Goal: Find specific page/section: Find specific page/section

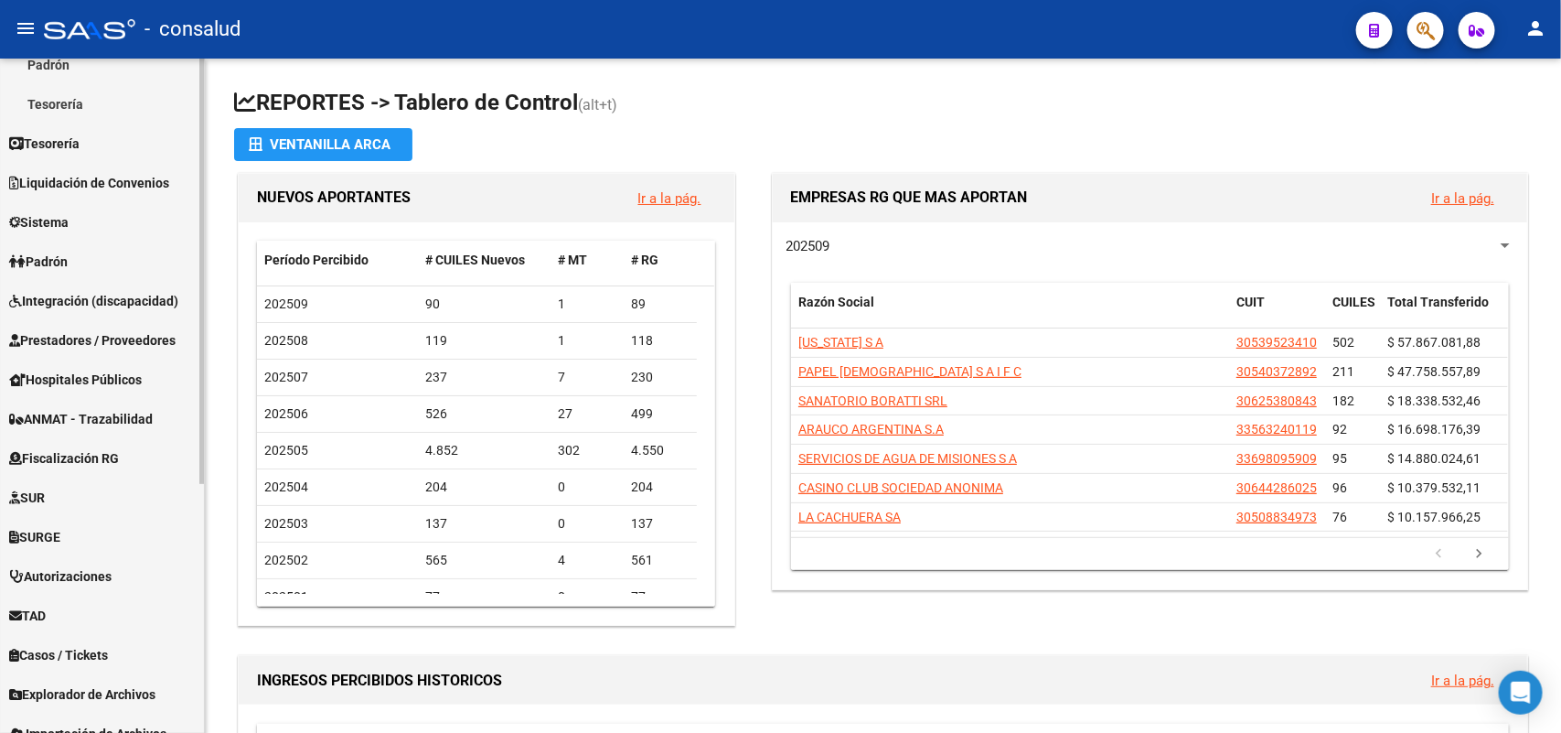
scroll to position [343, 0]
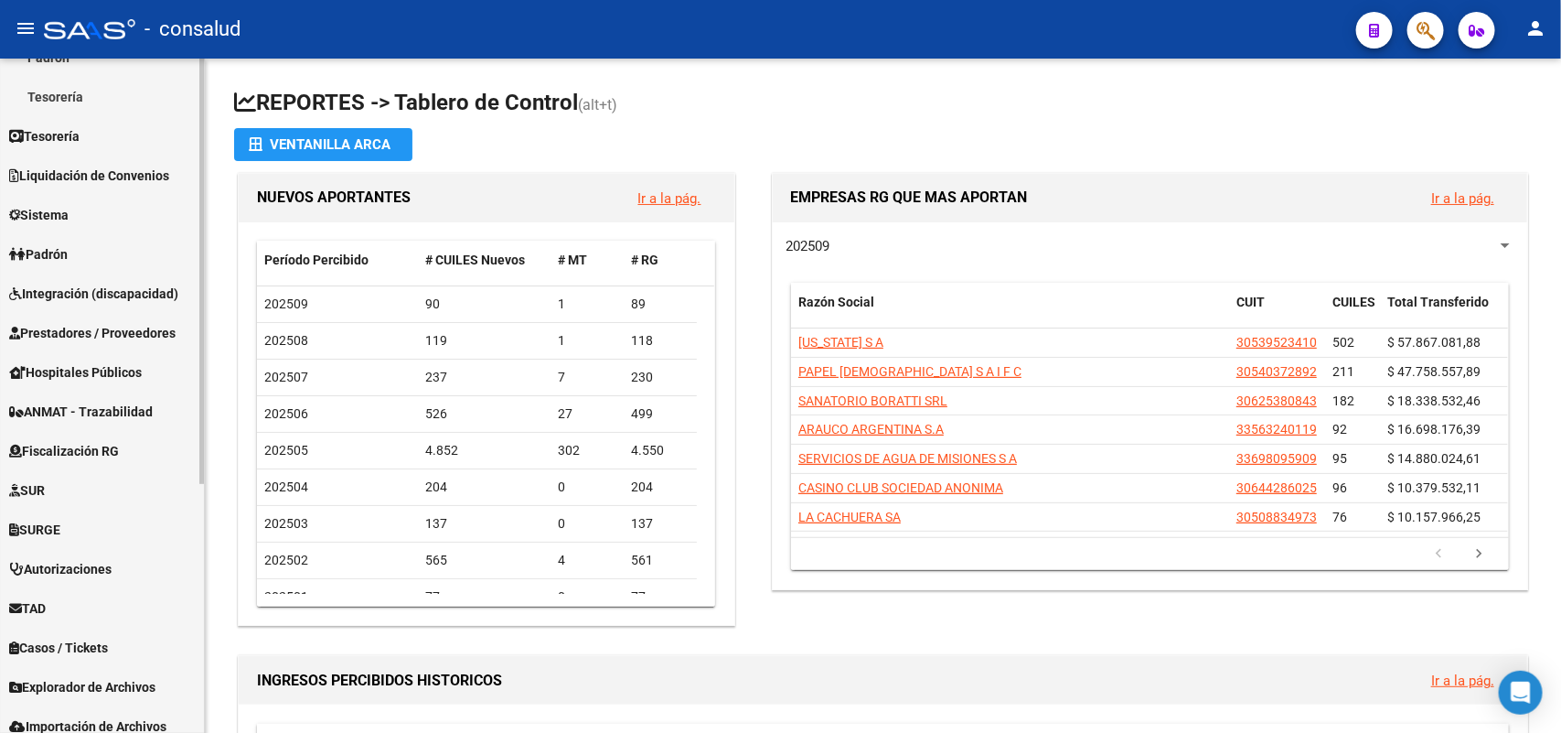
click at [82, 599] on link "TAD" at bounding box center [102, 607] width 204 height 39
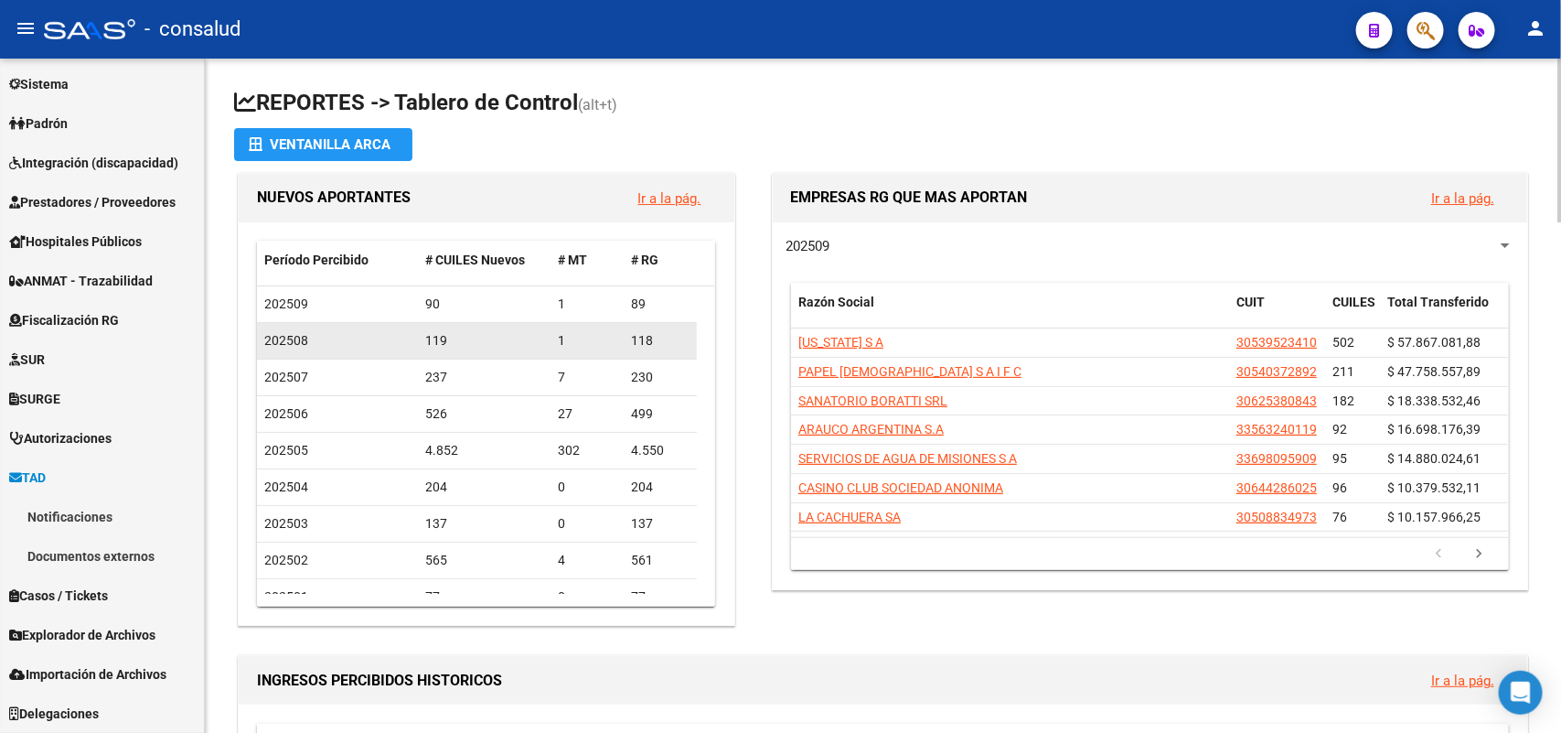
scroll to position [198, 0]
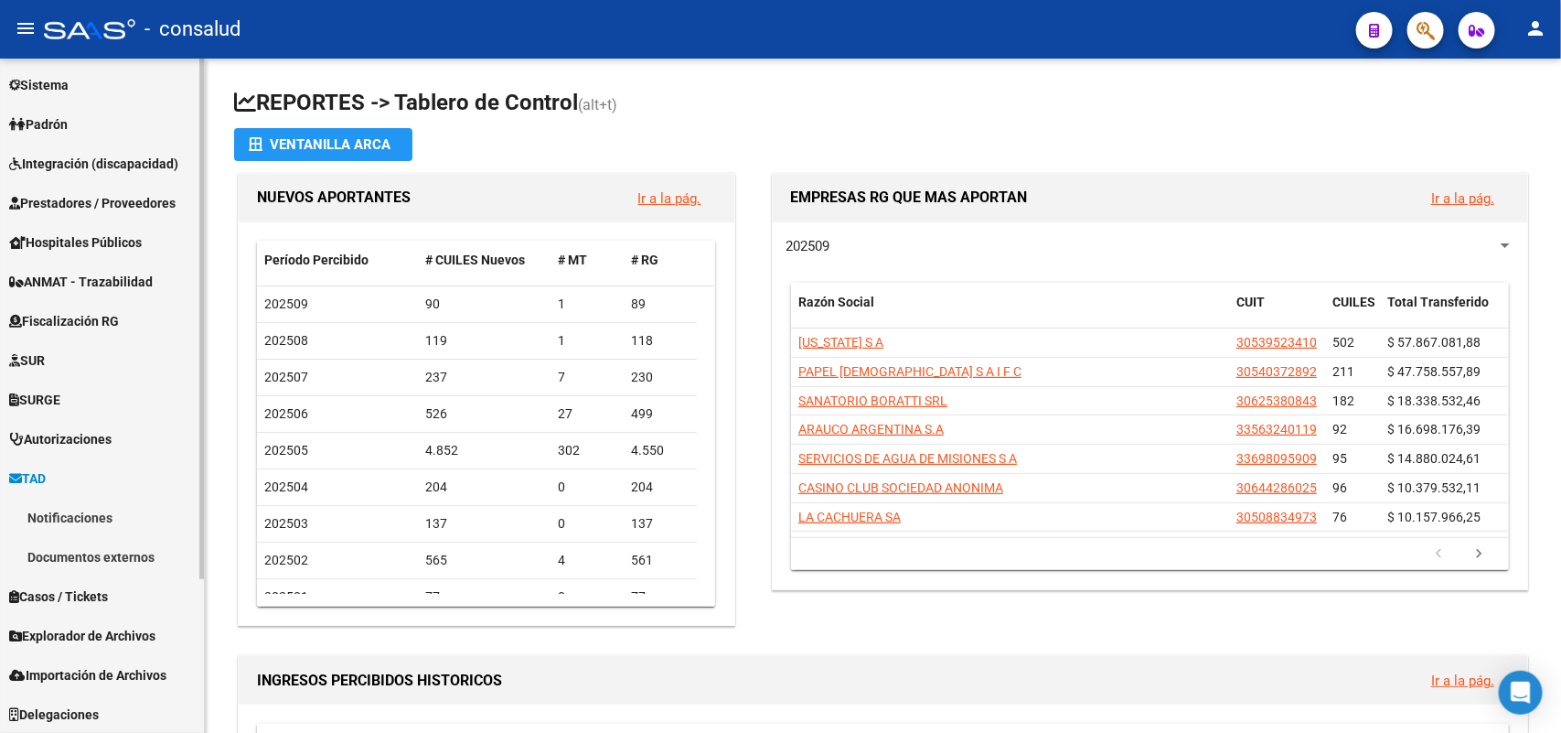
click at [85, 509] on link "Notificaciones" at bounding box center [102, 517] width 204 height 39
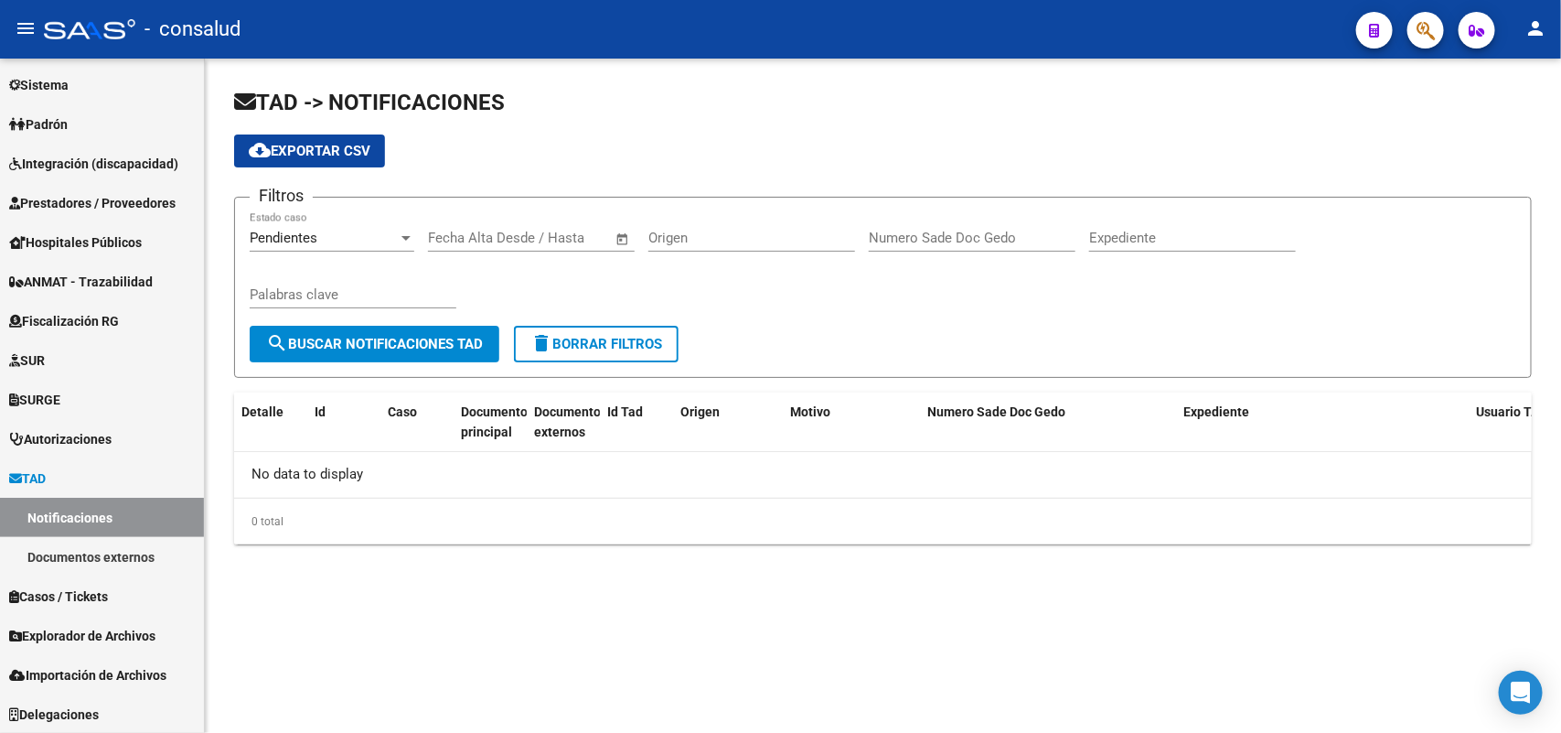
click at [416, 343] on span "search Buscar Notificaciones TAD" at bounding box center [374, 344] width 217 height 16
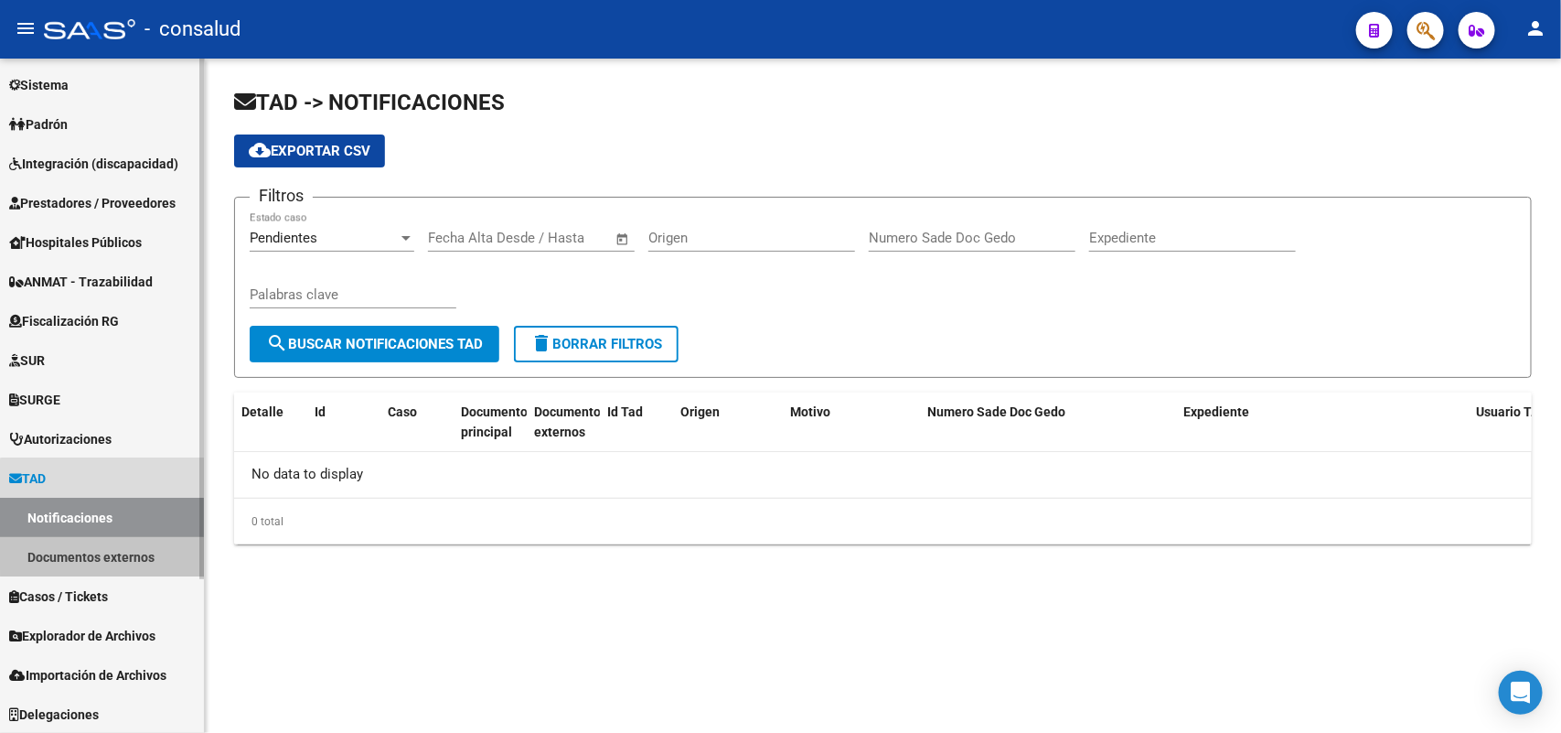
click at [135, 550] on link "Documentos externos" at bounding box center [102, 556] width 204 height 39
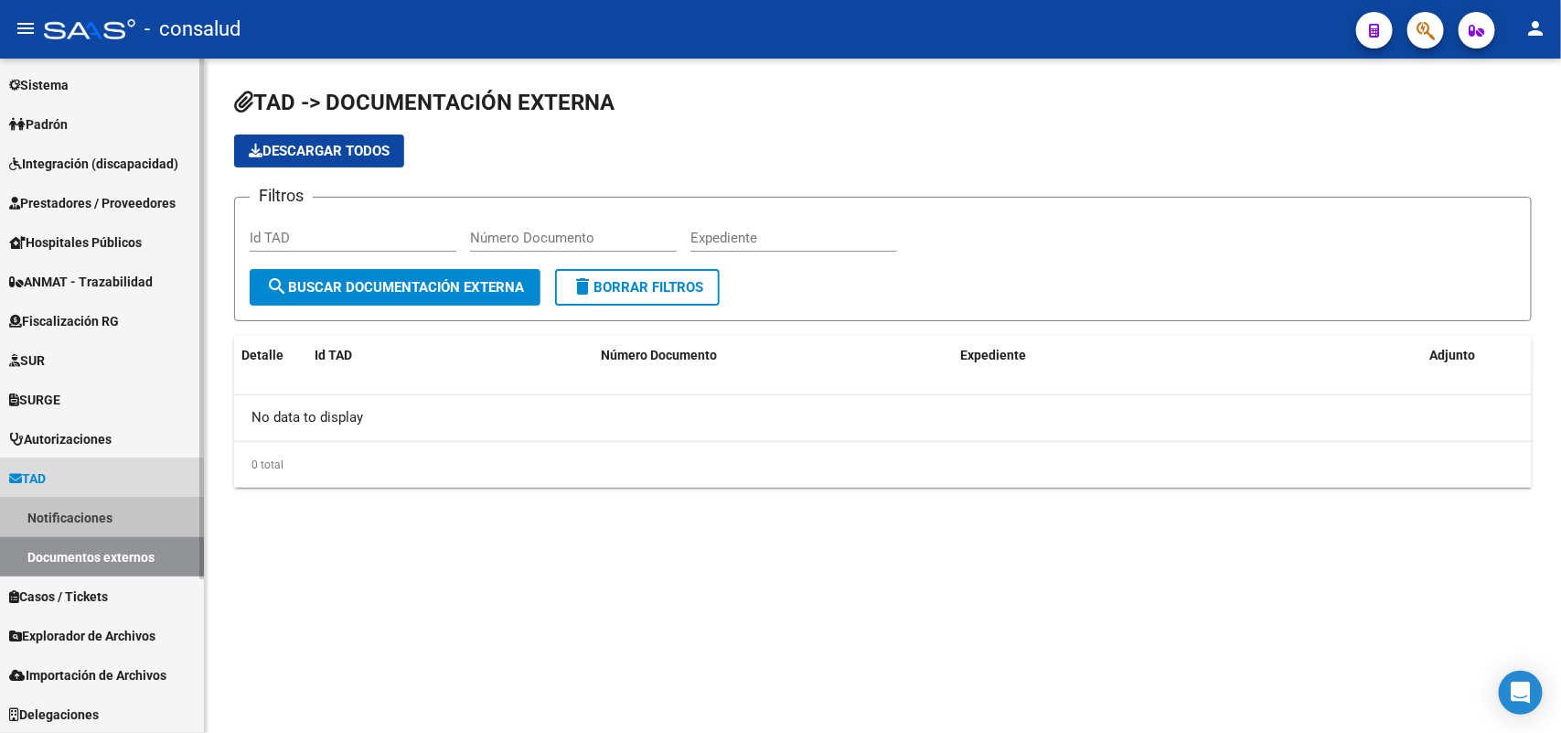
click at [102, 514] on link "Notificaciones" at bounding box center [102, 517] width 204 height 39
